Goal: Information Seeking & Learning: Learn about a topic

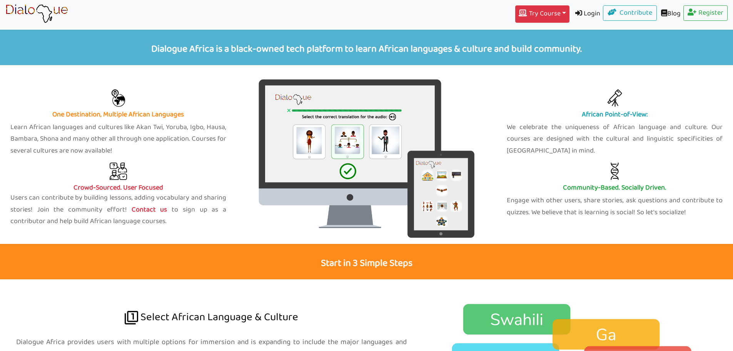
scroll to position [312, 0]
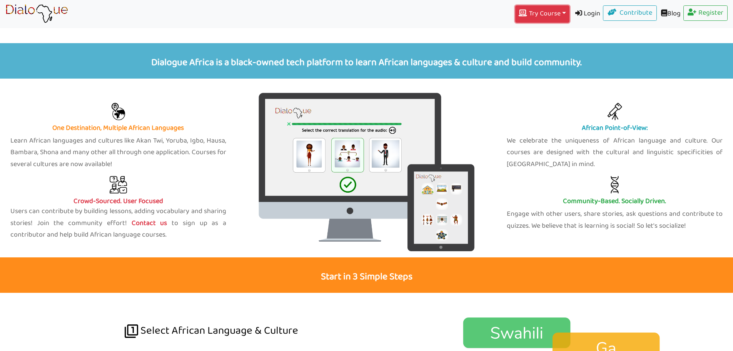
click at [561, 12] on button "Try Course Toggle Dropdown" at bounding box center [542, 13] width 54 height 17
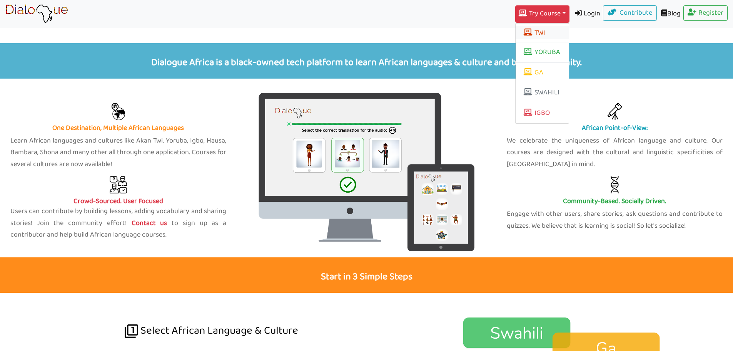
click at [546, 30] on button "TWI" at bounding box center [542, 32] width 53 height 13
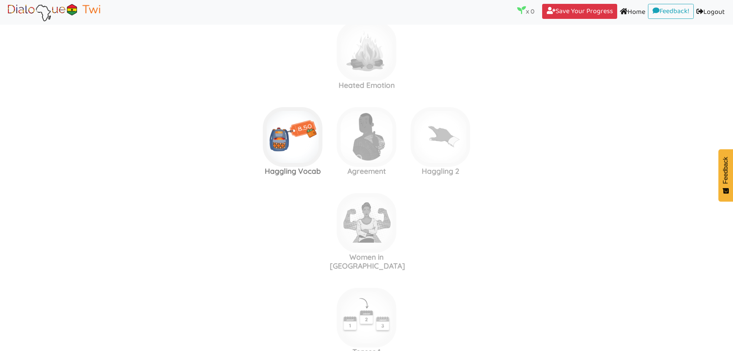
scroll to position [2117, 0]
